Goal: Task Accomplishment & Management: Manage account settings

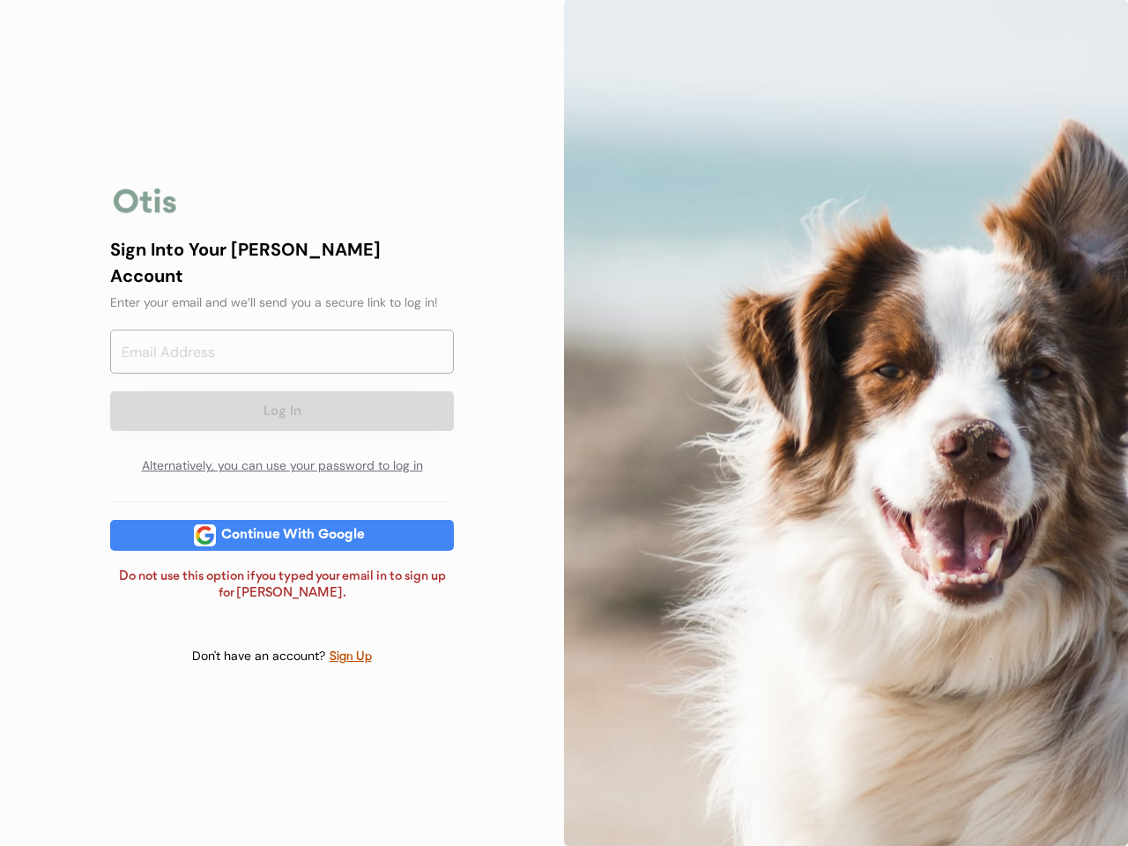
click at [564, 423] on div at bounding box center [846, 423] width 564 height 846
click at [282, 423] on div "Log In Alternatively, you can use your password to log in" at bounding box center [282, 406] width 344 height 154
click at [145, 212] on div at bounding box center [145, 200] width 70 height 35
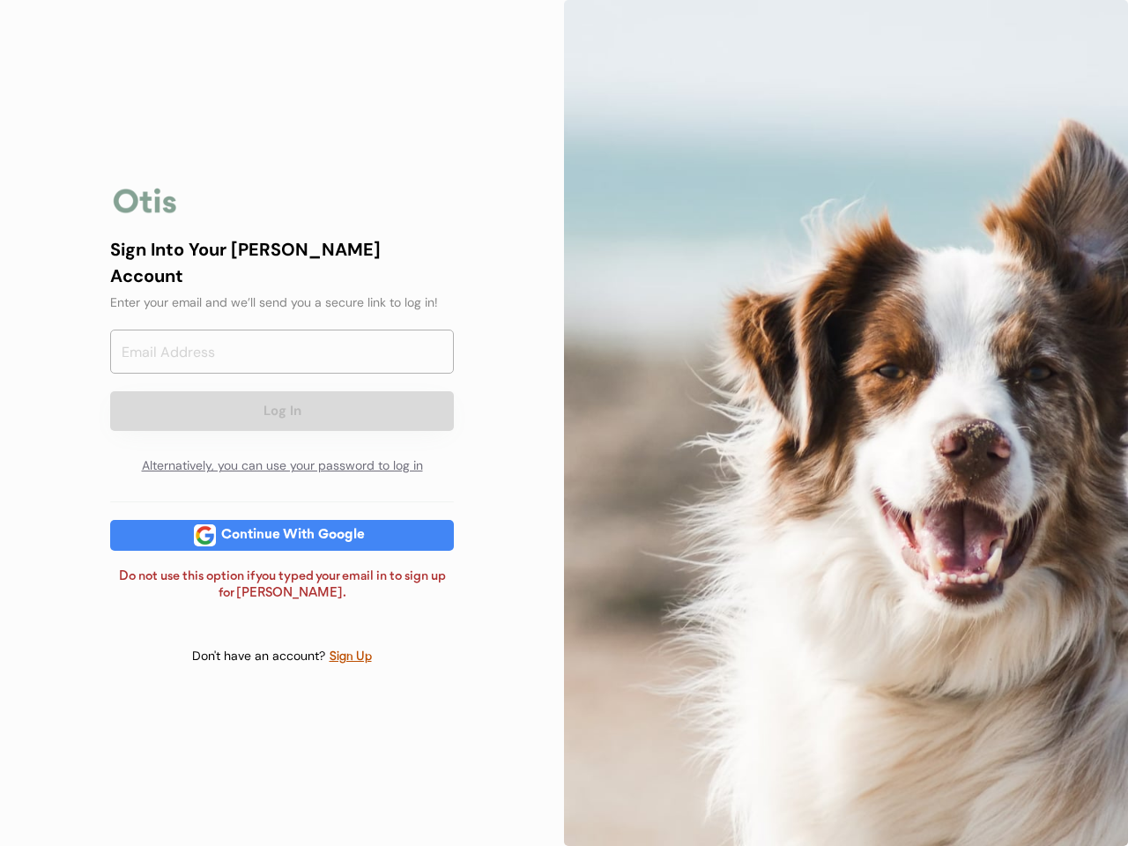
click at [282, 359] on input "email" at bounding box center [282, 351] width 344 height 44
click at [282, 274] on div "Sign Into Your [PERSON_NAME] Account" at bounding box center [282, 262] width 344 height 53
click at [282, 261] on div "Sign Into Your [PERSON_NAME] Account" at bounding box center [282, 262] width 344 height 53
click at [282, 293] on div "Enter your email and we’ll send you a secure link to log in!" at bounding box center [282, 302] width 344 height 18
click at [282, 395] on button "Log In" at bounding box center [282, 411] width 344 height 40
